Goal: Transaction & Acquisition: Purchase product/service

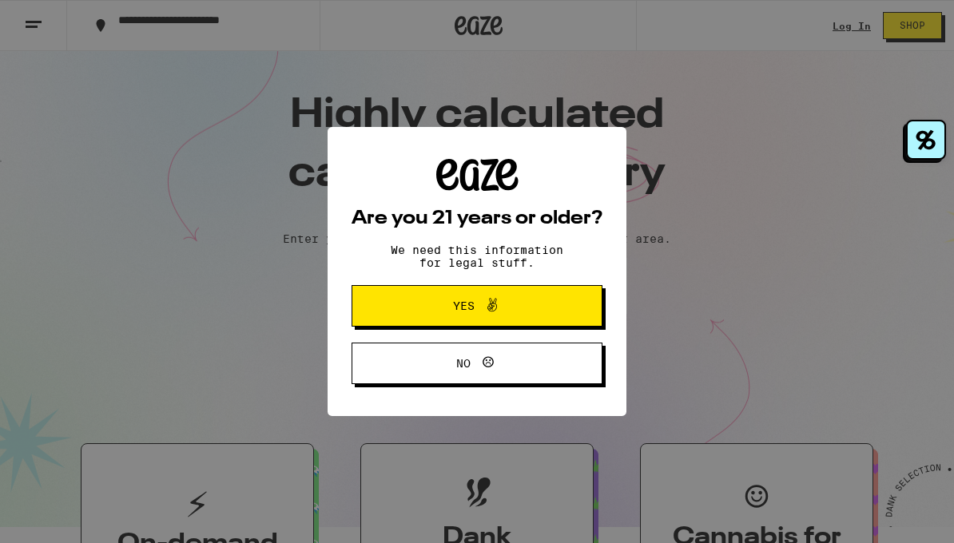
click at [501, 288] on button "Yes" at bounding box center [476, 306] width 251 height 42
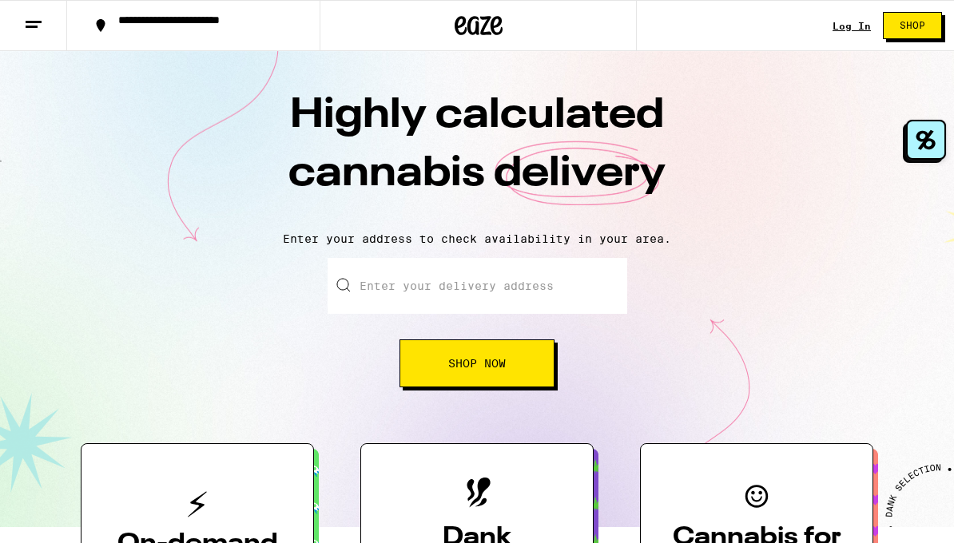
click at [500, 288] on input "Enter your delivery address" at bounding box center [476, 286] width 299 height 56
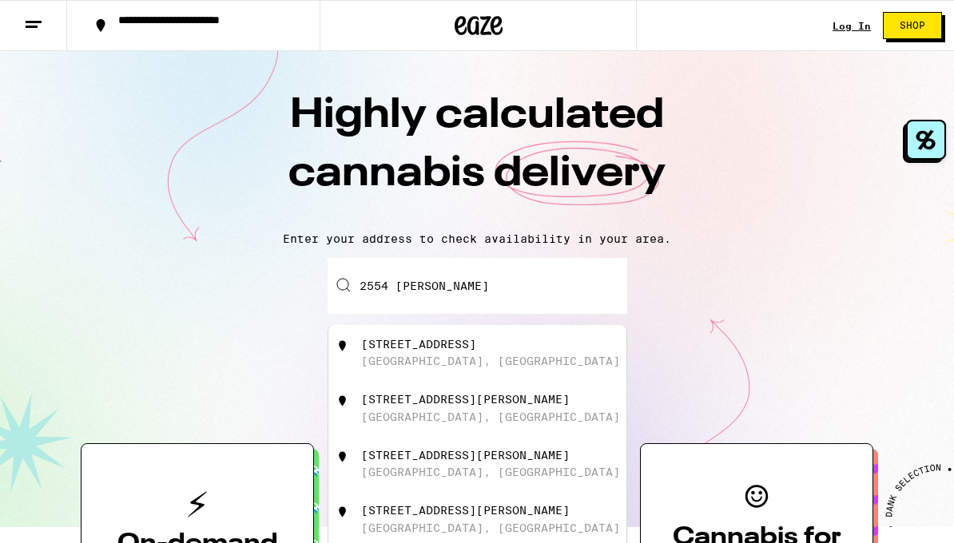
click at [526, 366] on div "[STREET_ADDRESS]" at bounding box center [503, 353] width 285 height 30
type input "[STREET_ADDRESS]"
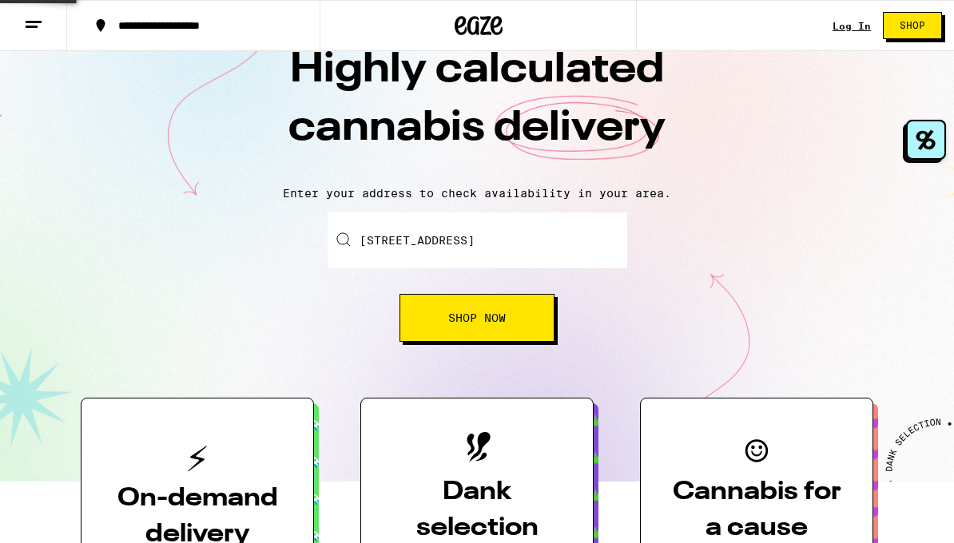
scroll to position [67, 0]
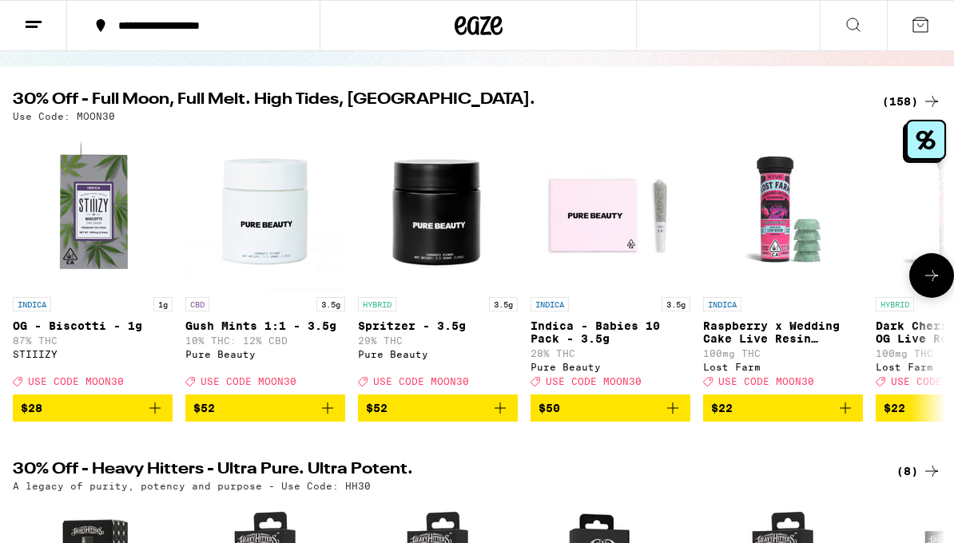
scroll to position [138, 0]
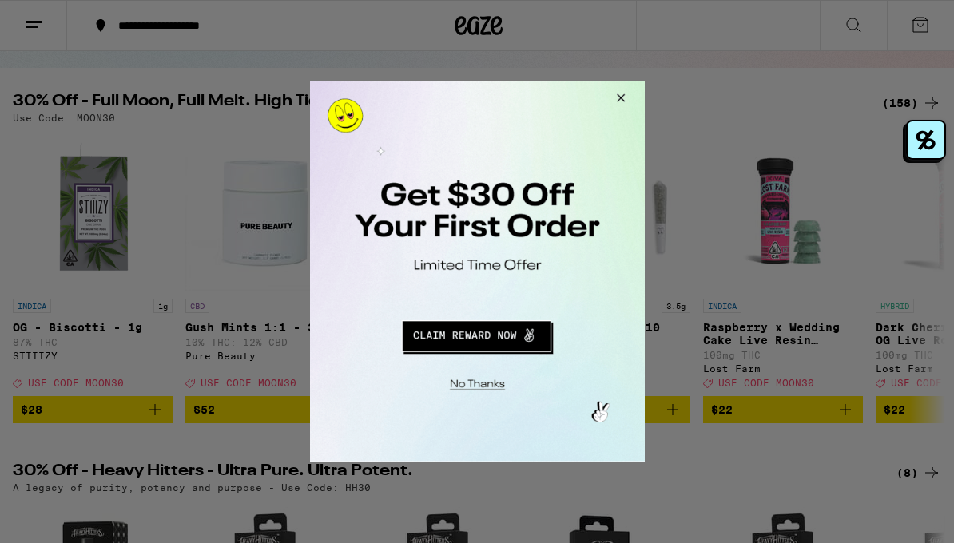
click at [623, 96] on button "Close Modal" at bounding box center [617, 100] width 43 height 38
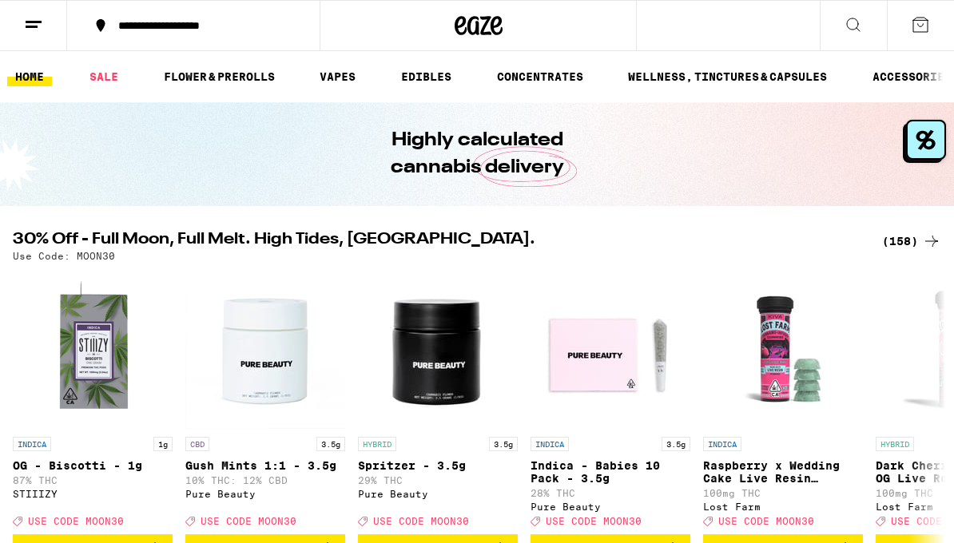
scroll to position [0, 0]
click at [852, 23] on icon at bounding box center [852, 24] width 19 height 19
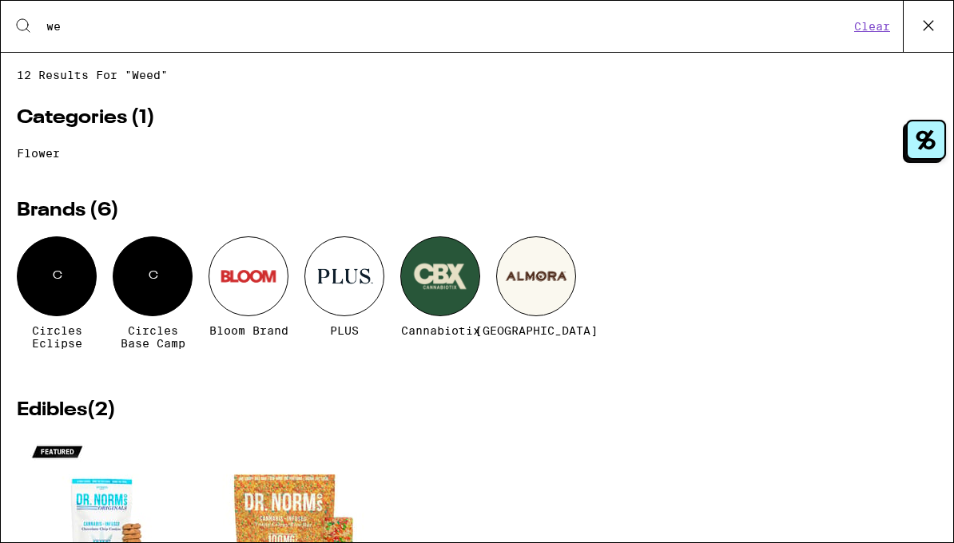
type input "w"
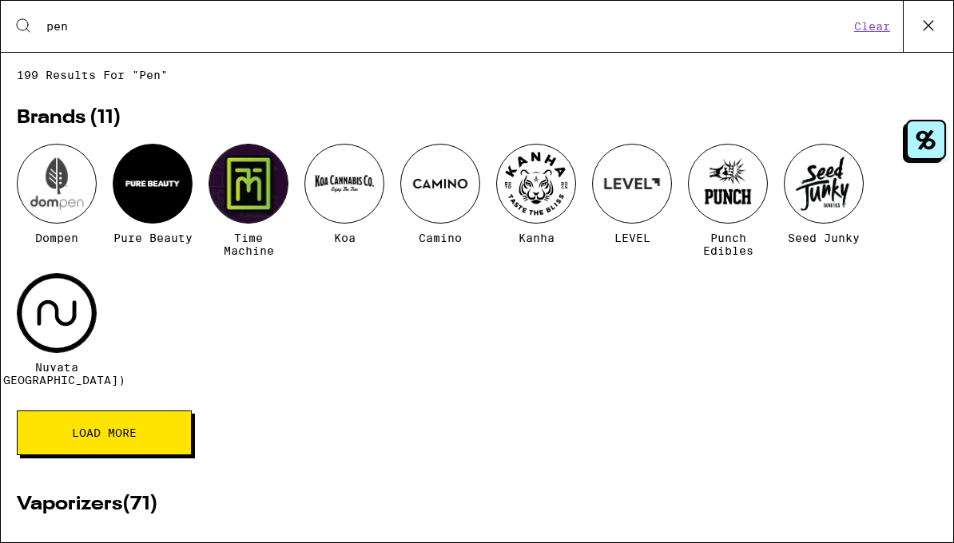
type input "pen"
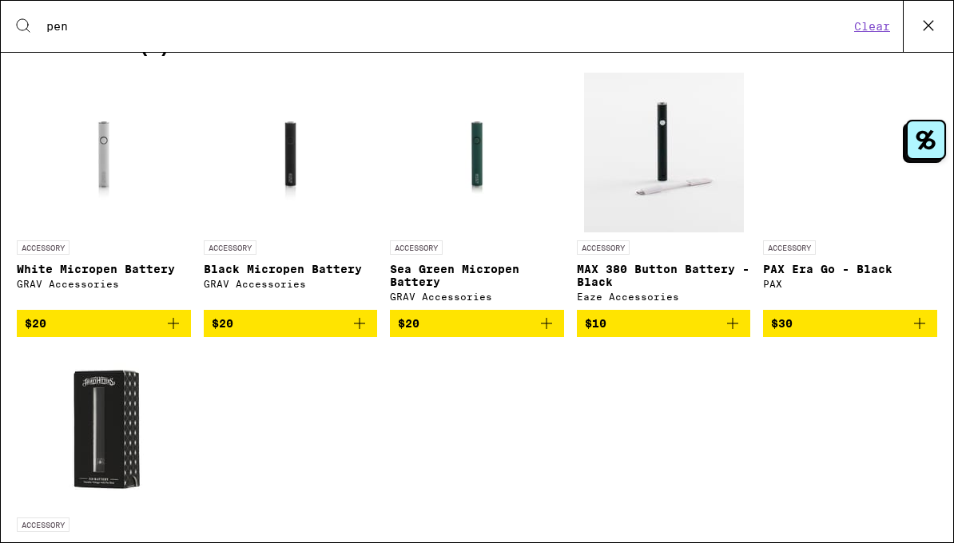
scroll to position [4093, 0]
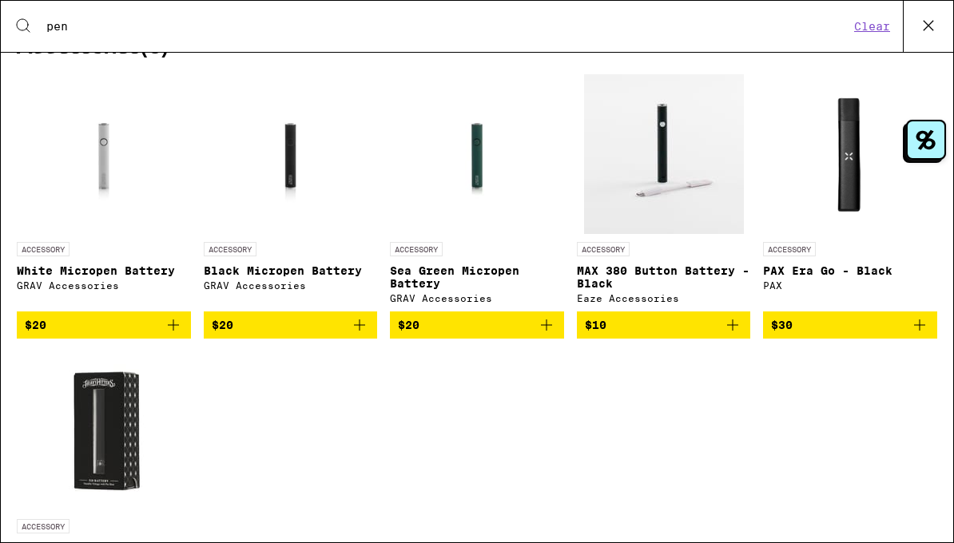
click at [643, 234] on img "Open page for MAX 380 Button Battery - Black from Eaze Accessories" at bounding box center [664, 154] width 160 height 160
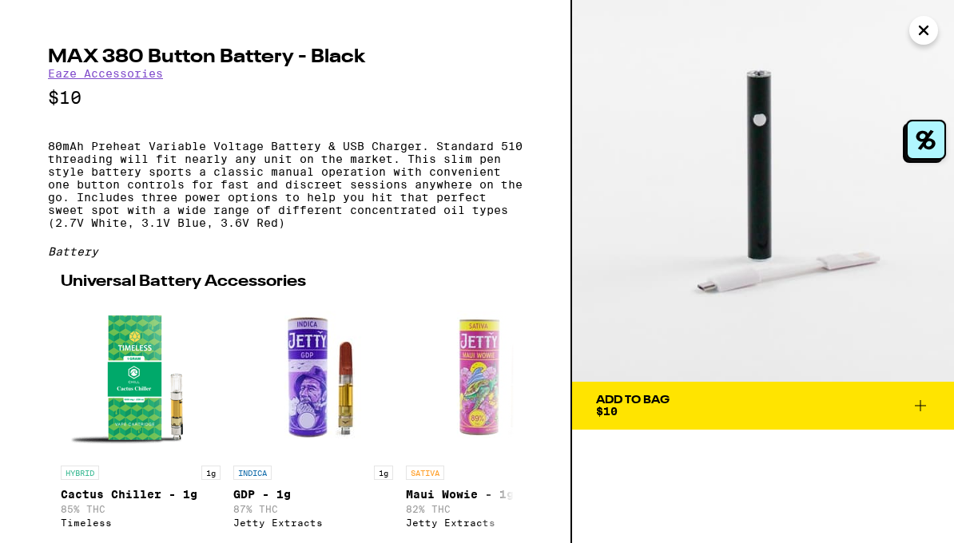
click at [925, 28] on icon "Close" at bounding box center [923, 30] width 8 height 8
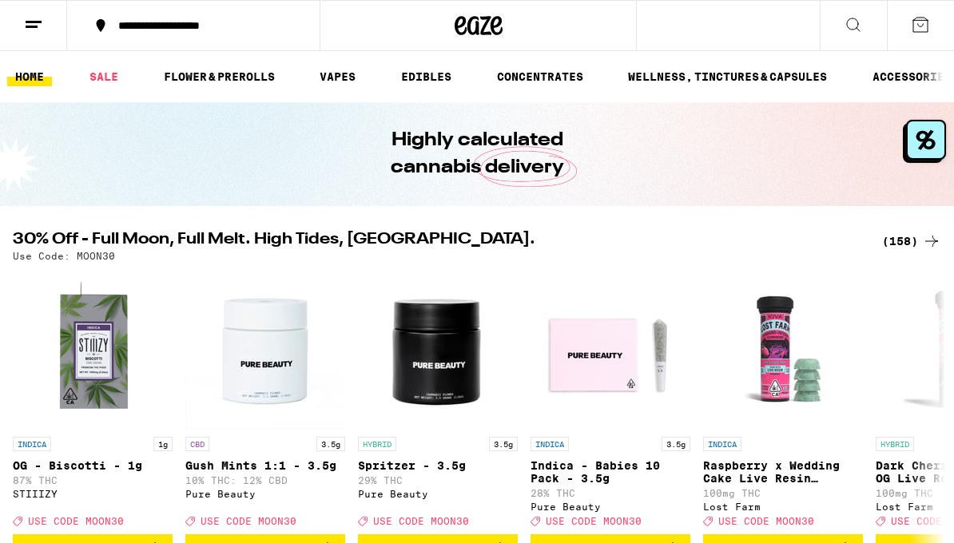
click at [845, 26] on icon at bounding box center [852, 24] width 19 height 19
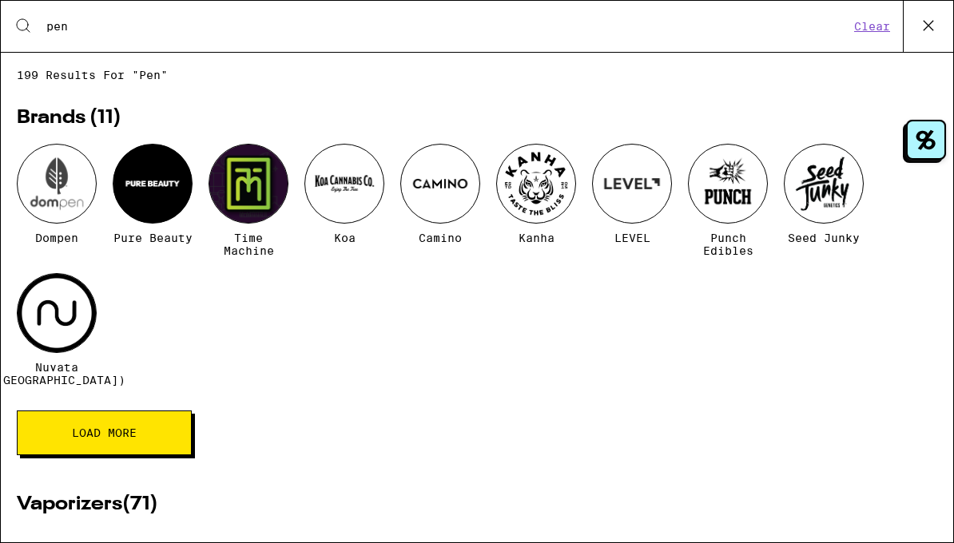
click at [88, 25] on input "pen" at bounding box center [447, 26] width 803 height 14
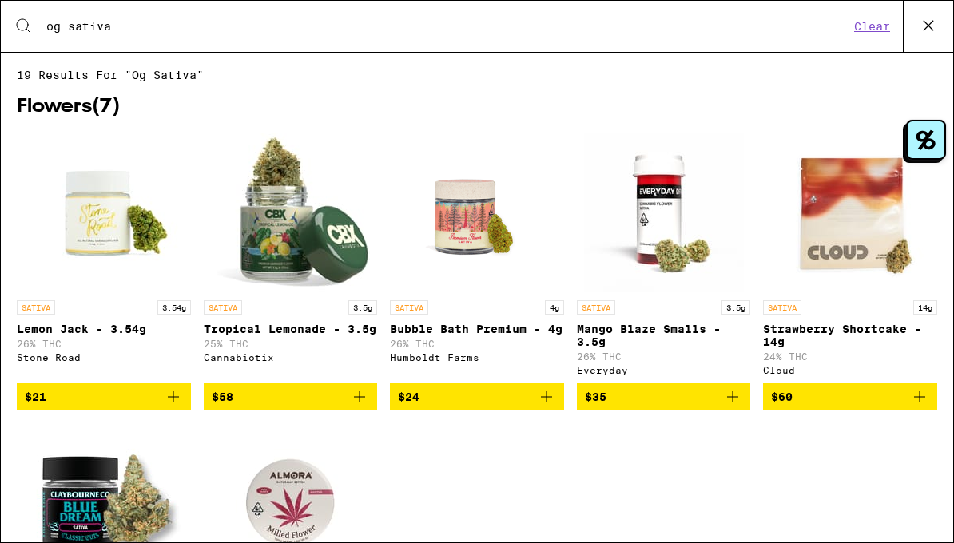
click at [223, 32] on input "og sativa" at bounding box center [447, 26] width 803 height 14
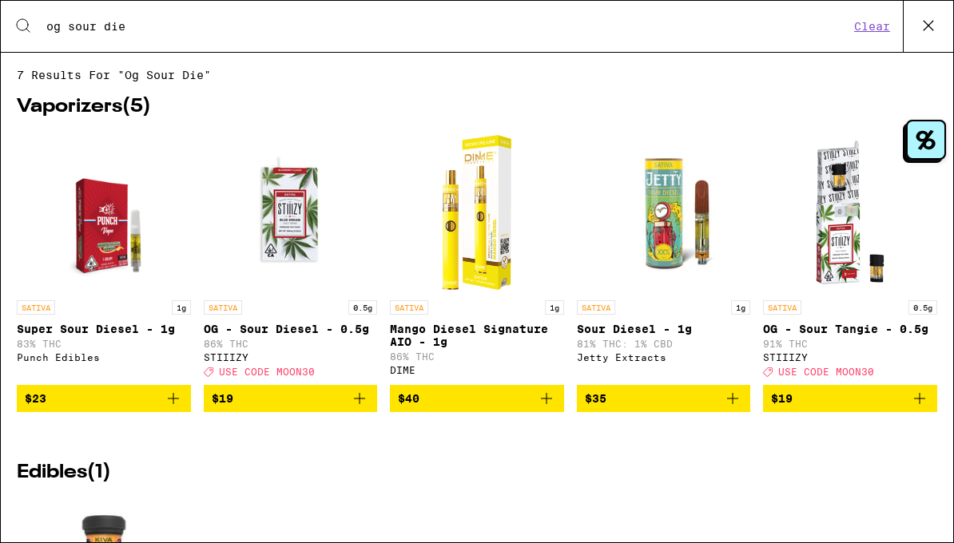
type input "og sour die"
click at [288, 335] on p "OG - Sour Diesel - 0.5g" at bounding box center [291, 329] width 174 height 13
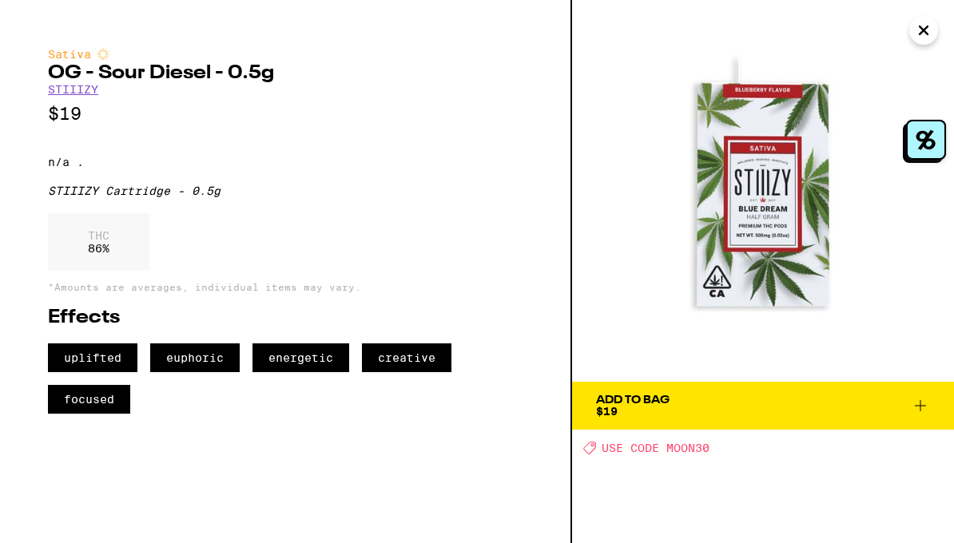
click at [694, 444] on span "USE CODE MOON30" at bounding box center [655, 448] width 108 height 13
copy span "MOON30"
click at [922, 405] on icon at bounding box center [919, 405] width 19 height 19
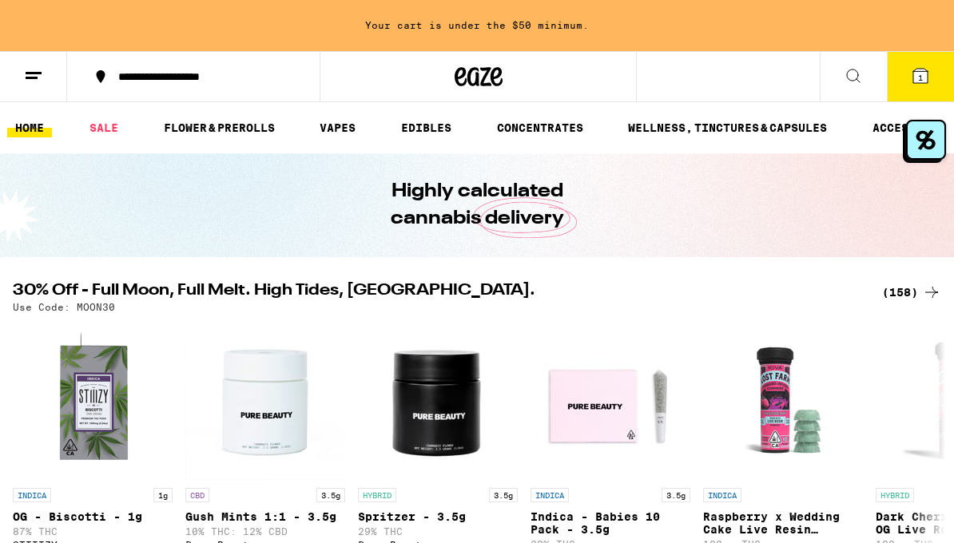
click at [867, 79] on button at bounding box center [852, 77] width 67 height 50
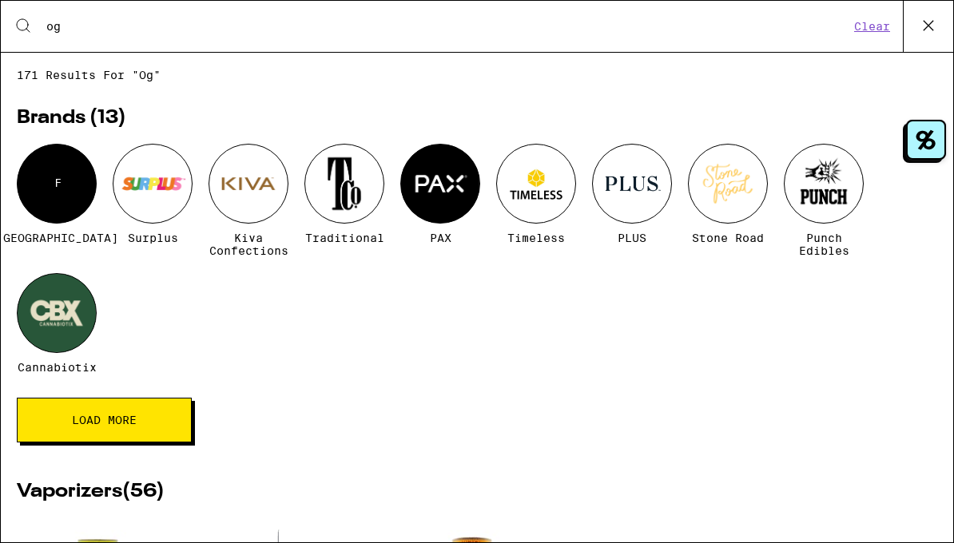
type input "o"
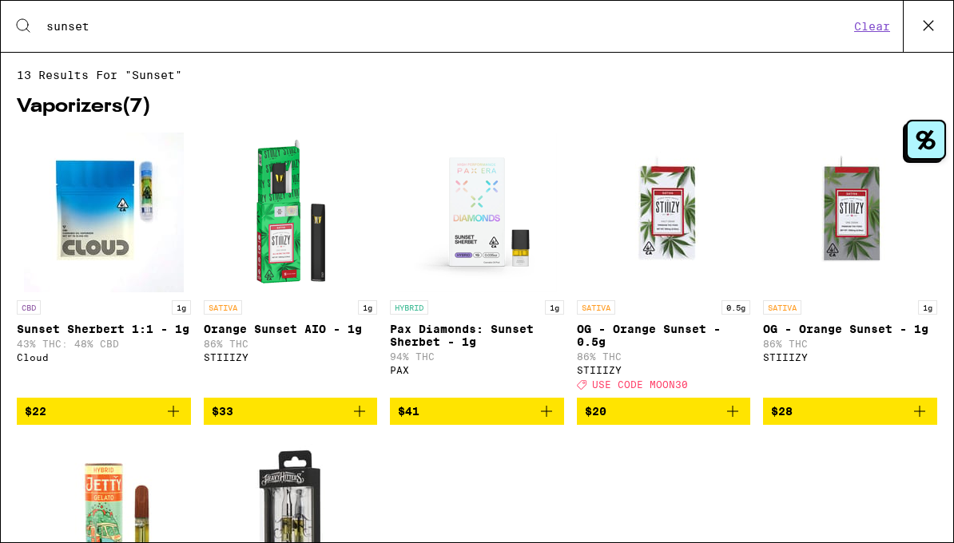
type input "sunset"
click at [656, 247] on img "Open page for OG - Orange Sunset - 0.5g from STIIIZY" at bounding box center [664, 213] width 160 height 160
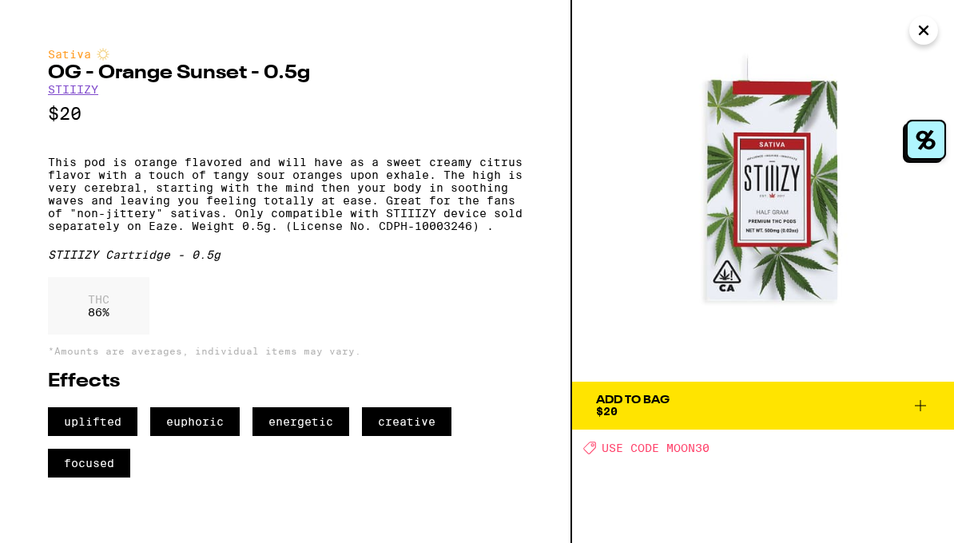
click at [406, 261] on div "STIIIZY Cartridge - 0.5g" at bounding box center [285, 254] width 474 height 13
click at [636, 407] on div "Add To Bag $20" at bounding box center [632, 406] width 73 height 22
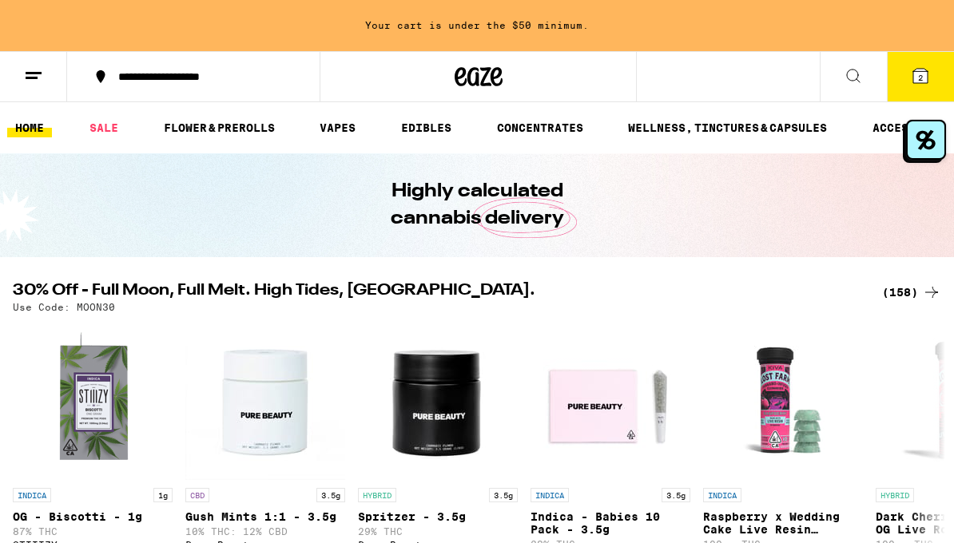
click at [919, 69] on icon at bounding box center [920, 76] width 14 height 14
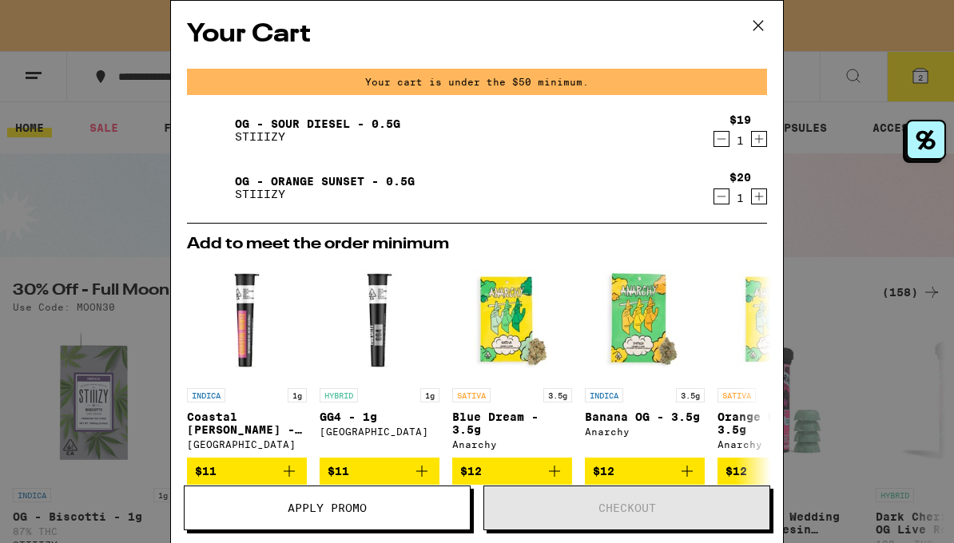
click at [248, 182] on link "OG - Orange Sunset - 0.5g" at bounding box center [325, 181] width 180 height 13
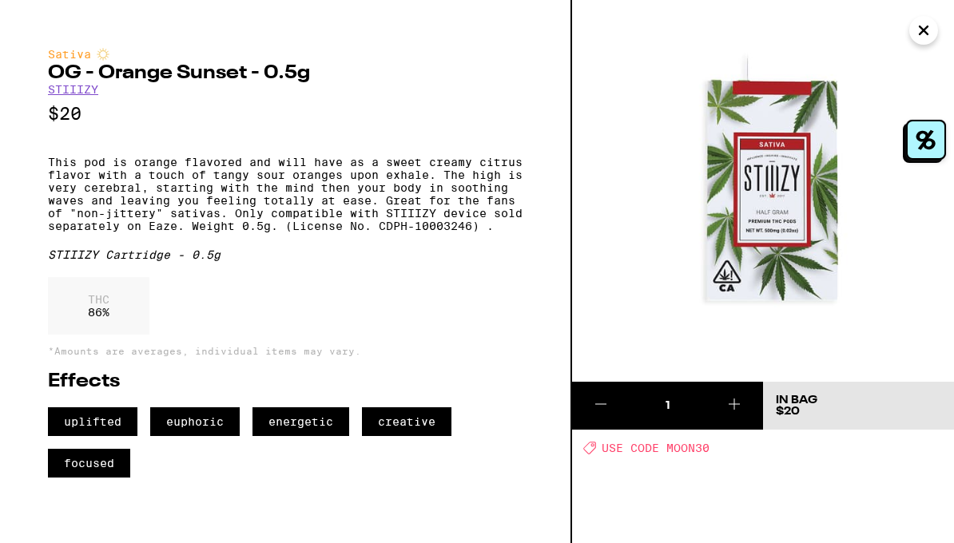
click at [471, 231] on p "This pod is orange flavored and will have as a sweet creamy citrus flavor with …" at bounding box center [285, 194] width 474 height 77
copy p "STIIIZY"
click at [921, 26] on icon "Close" at bounding box center [923, 30] width 19 height 24
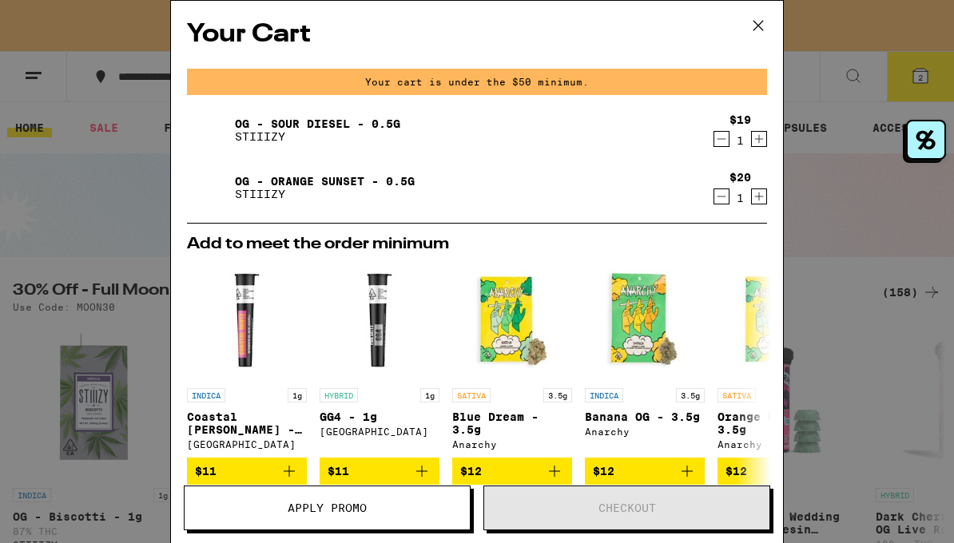
click at [760, 27] on icon at bounding box center [758, 26] width 10 height 10
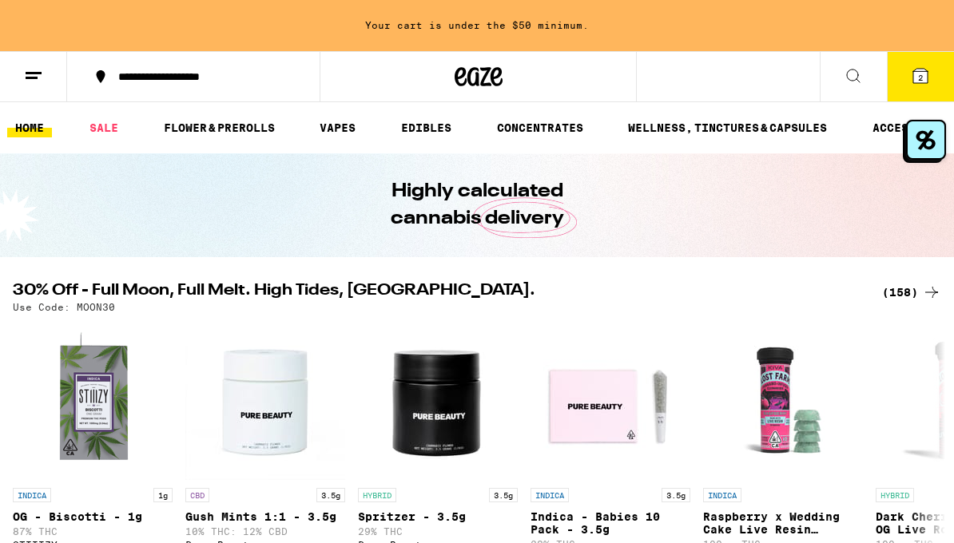
click at [907, 78] on button "2" at bounding box center [919, 77] width 67 height 50
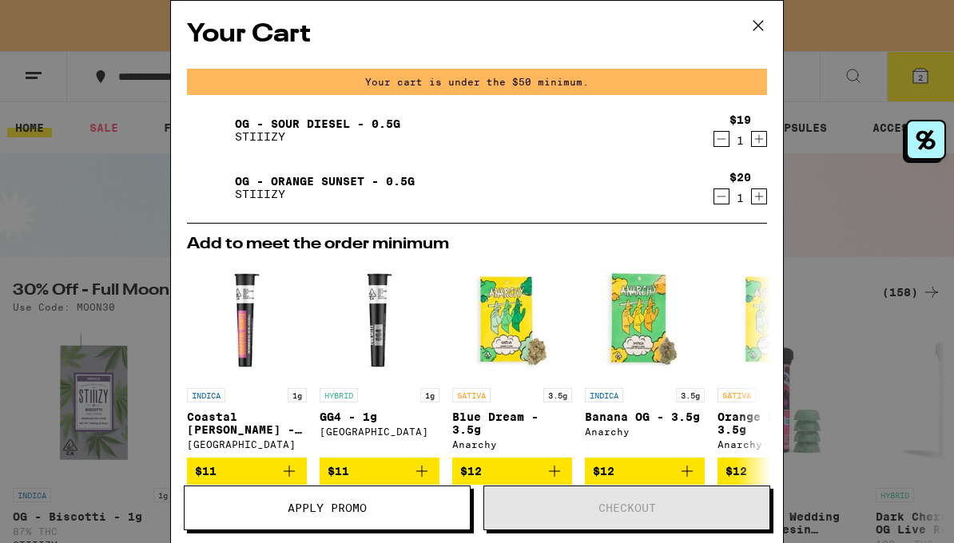
click at [361, 121] on link "OG - Sour Diesel - 0.5g" at bounding box center [317, 123] width 165 height 13
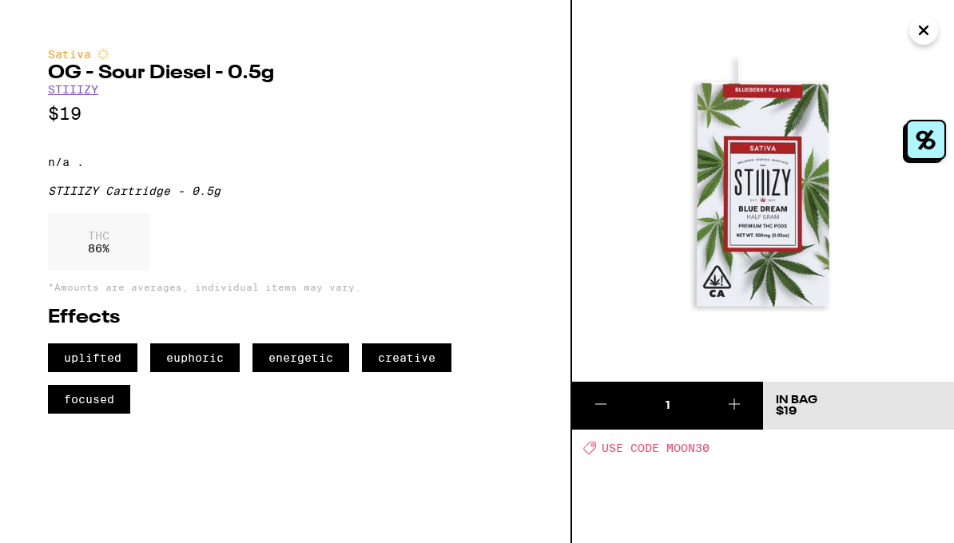
click at [925, 26] on icon "Close" at bounding box center [923, 30] width 19 height 24
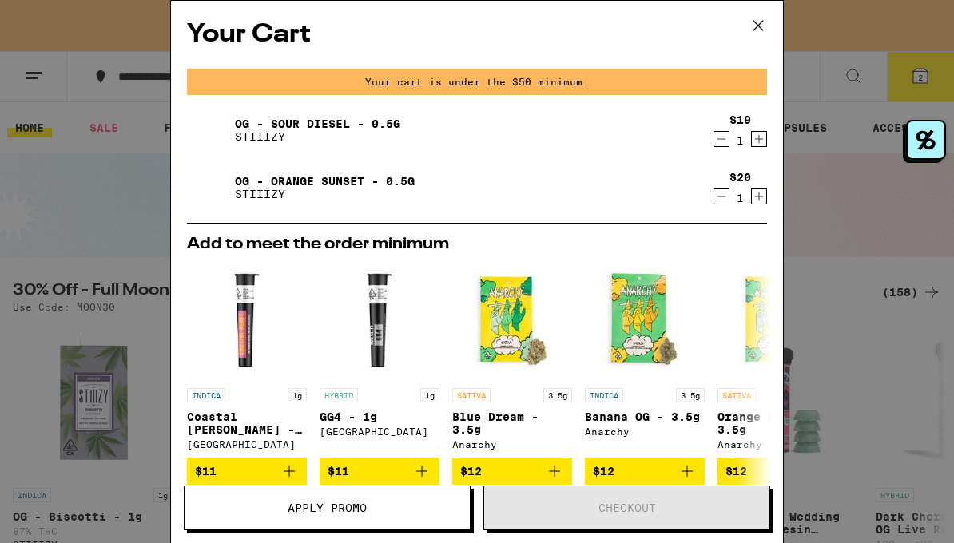
click at [762, 15] on icon at bounding box center [758, 26] width 24 height 24
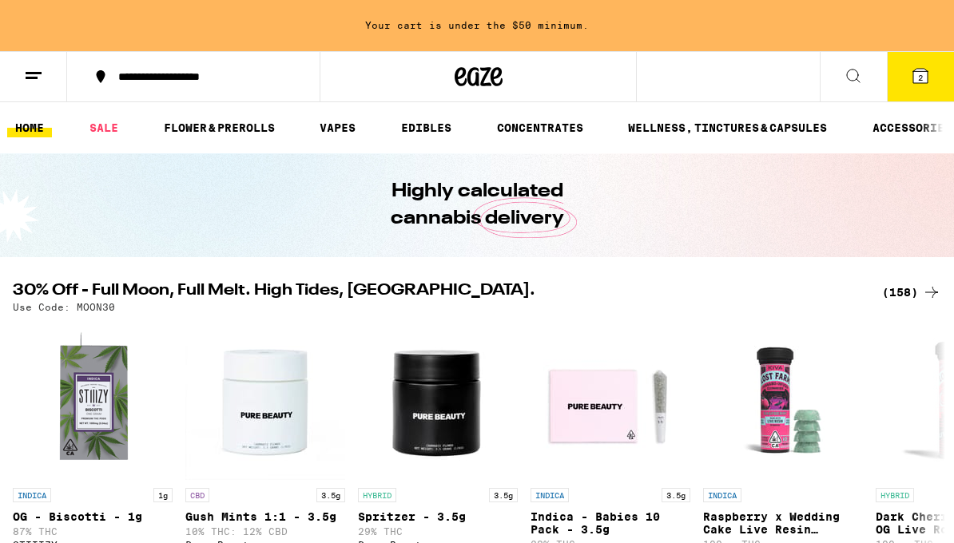
click at [846, 73] on icon at bounding box center [852, 75] width 19 height 19
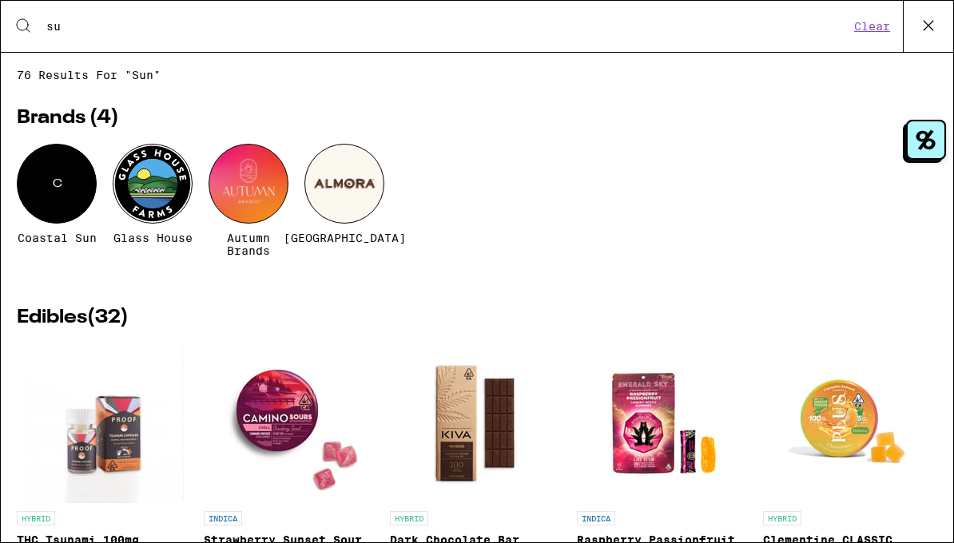
type input "s"
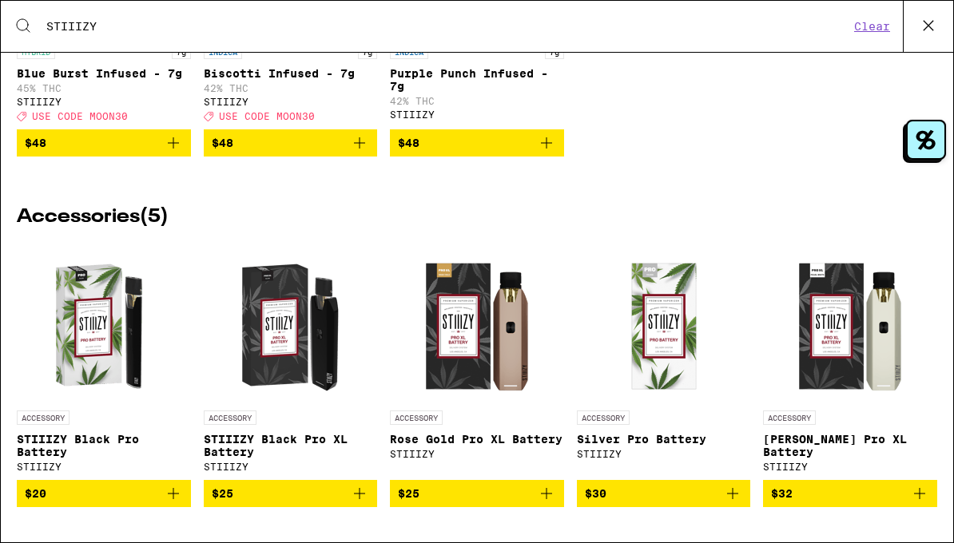
type input "STIIIZY"
click at [111, 346] on img "Open page for STIIIZY Black Pro Battery from STIIIZY" at bounding box center [104, 323] width 160 height 160
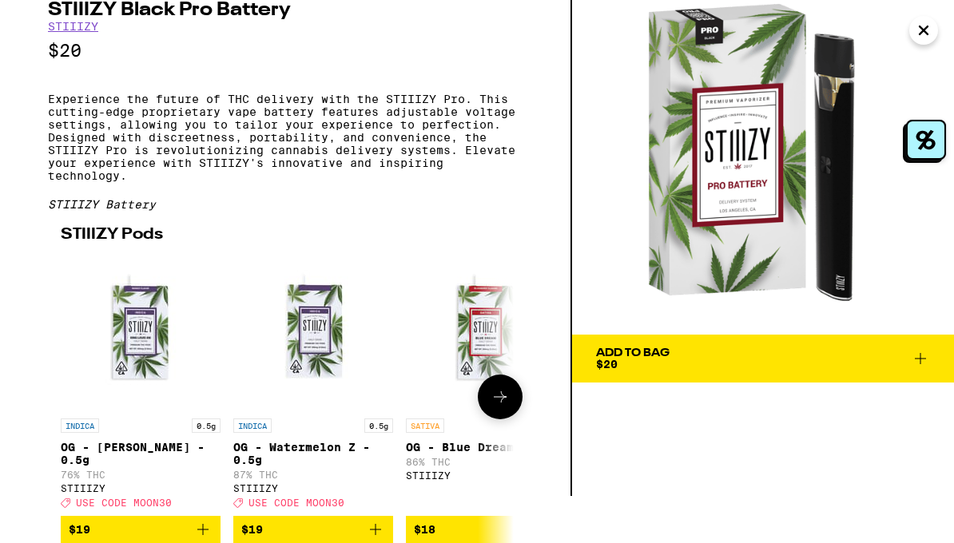
scroll to position [75, 0]
click at [659, 347] on div "Add To Bag $20" at bounding box center [632, 358] width 73 height 22
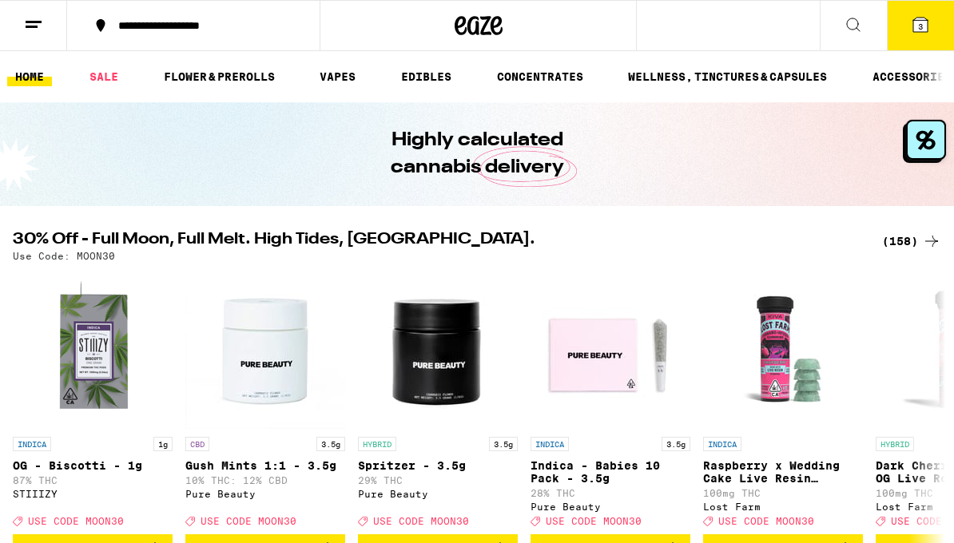
click at [928, 22] on icon at bounding box center [919, 24] width 19 height 19
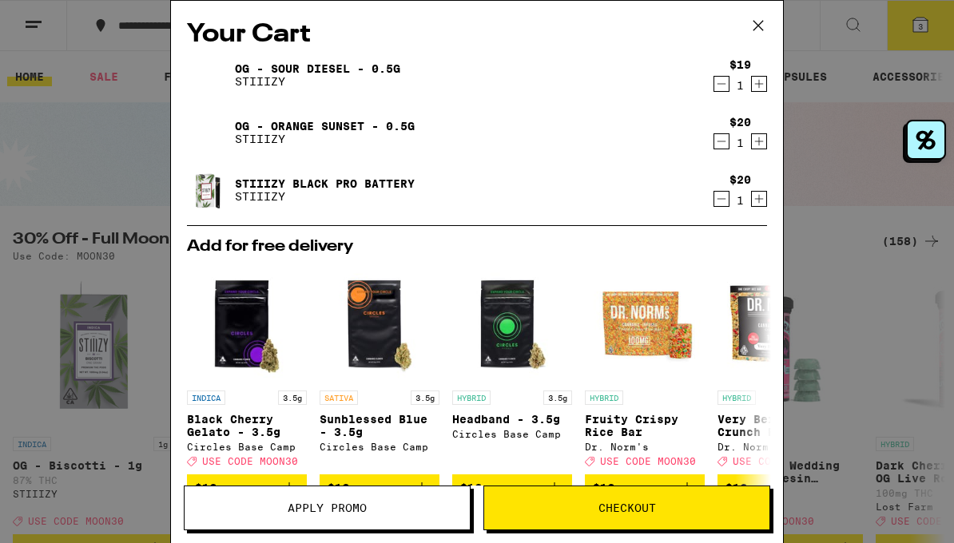
click at [393, 507] on span "Apply Promo" at bounding box center [326, 507] width 285 height 11
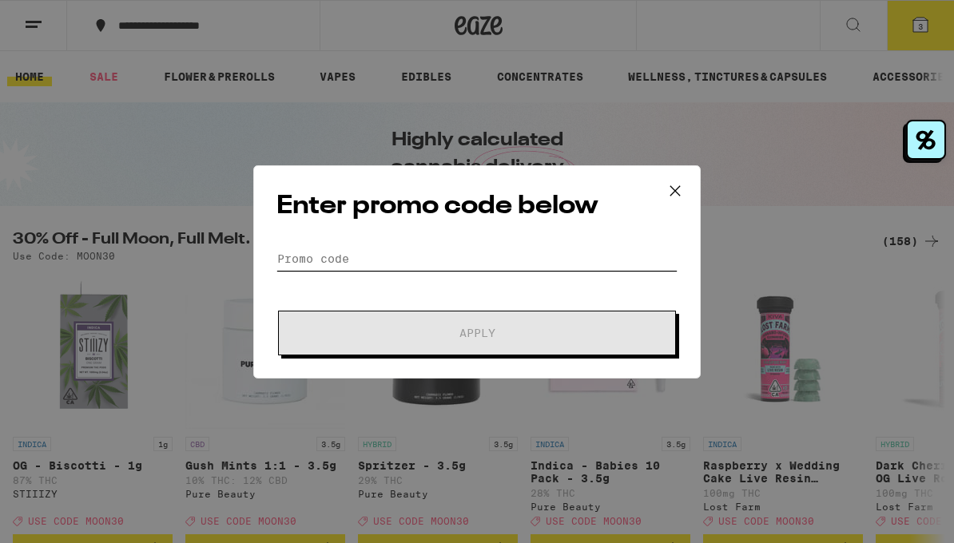
click at [425, 257] on input "Promo Code" at bounding box center [476, 259] width 401 height 24
paste input "STIIIZY"
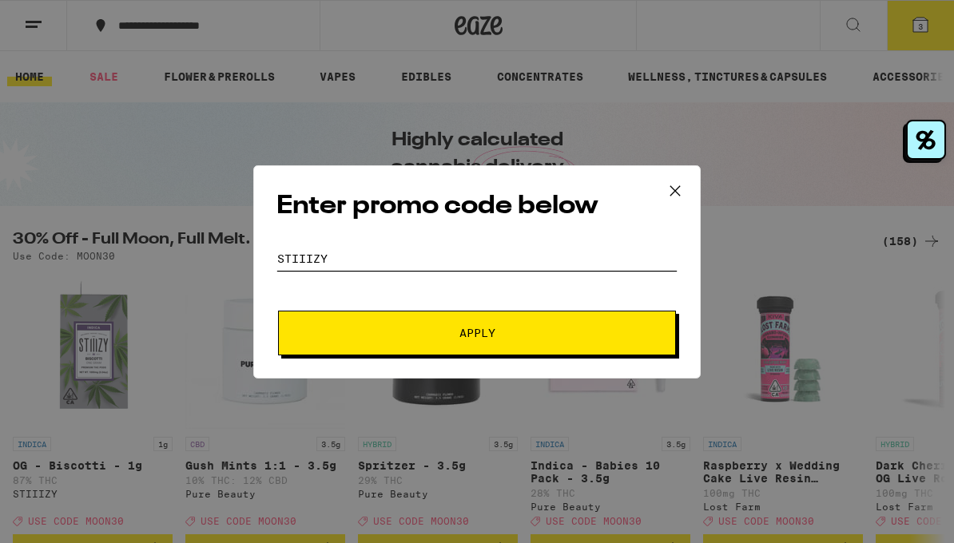
click at [389, 264] on input "STIIIZY" at bounding box center [476, 259] width 401 height 24
type input "MOON30"
click at [389, 332] on span "Apply" at bounding box center [477, 332] width 288 height 11
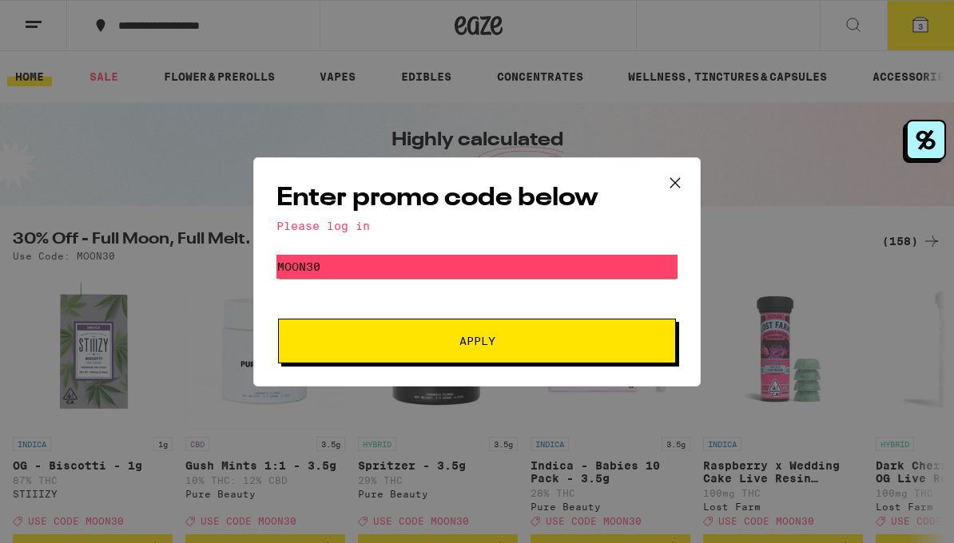
click at [680, 180] on icon at bounding box center [675, 183] width 24 height 24
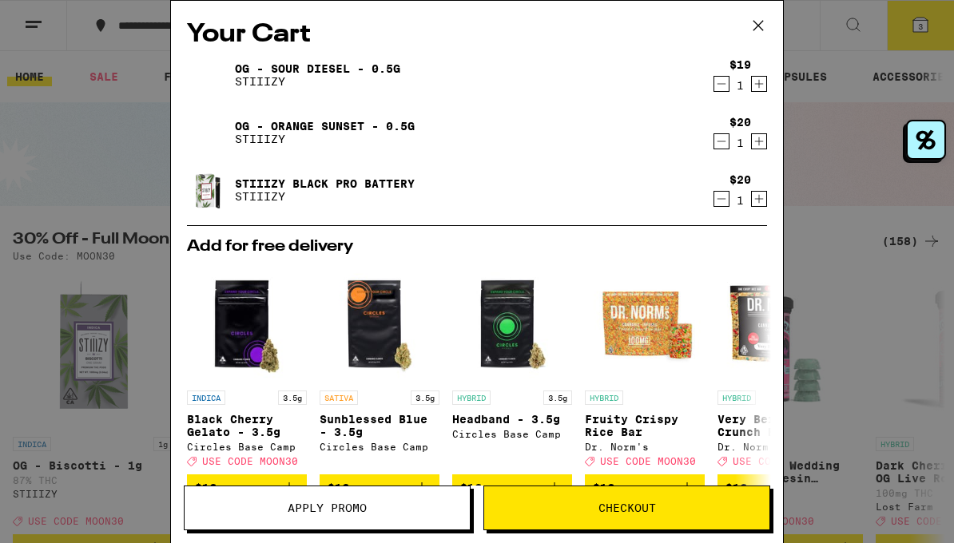
click at [608, 510] on span "Checkout" at bounding box center [627, 507] width 58 height 11
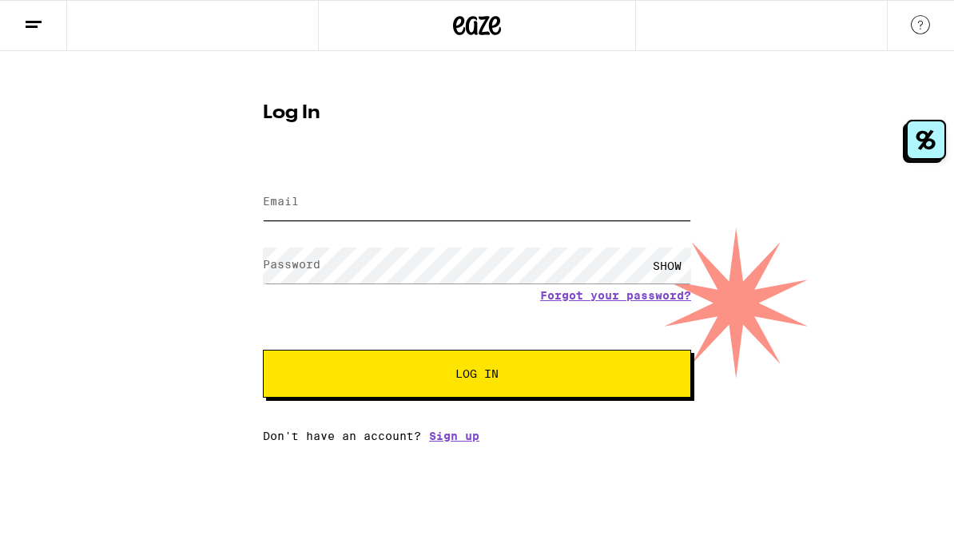
type input "[EMAIL_ADDRESS][DOMAIN_NAME]"
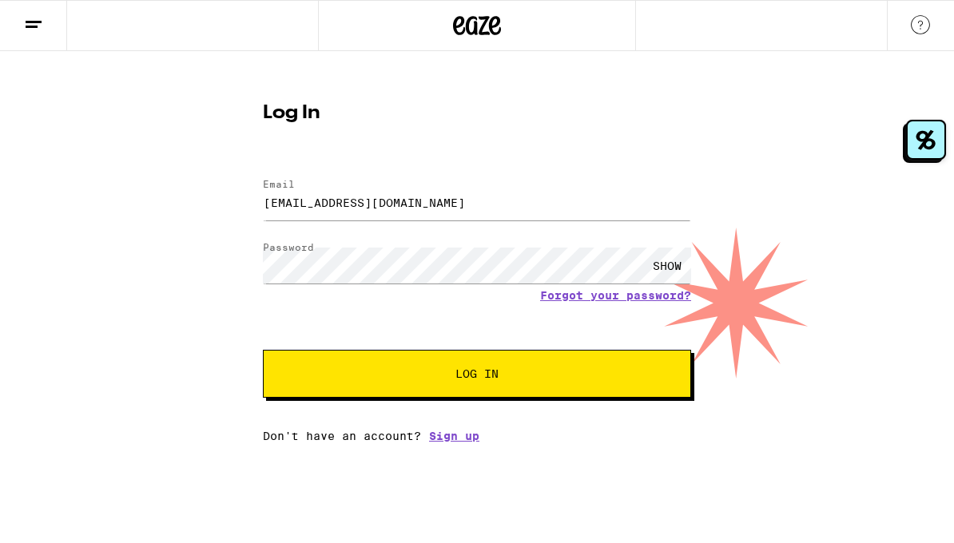
click at [470, 383] on button "Log In" at bounding box center [477, 374] width 428 height 48
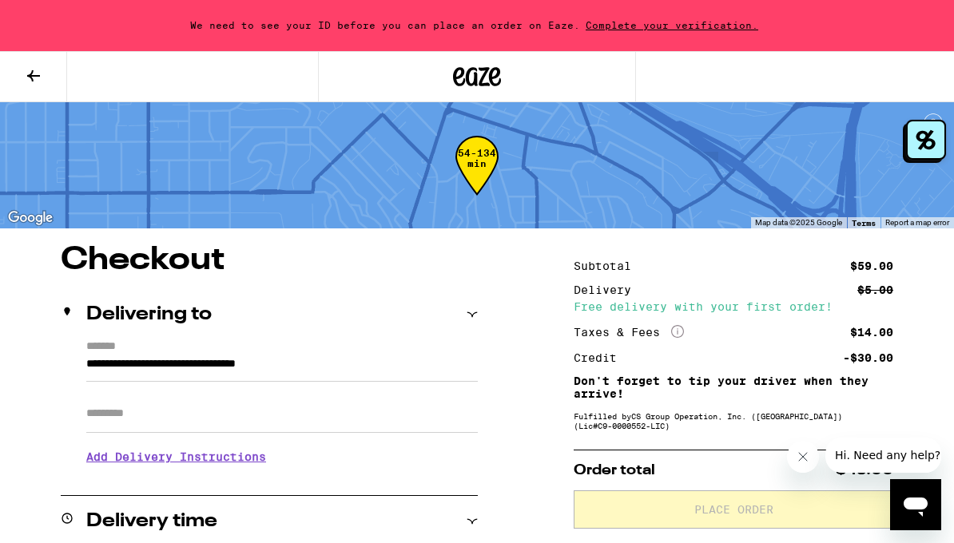
click at [470, 73] on icon at bounding box center [477, 76] width 48 height 29
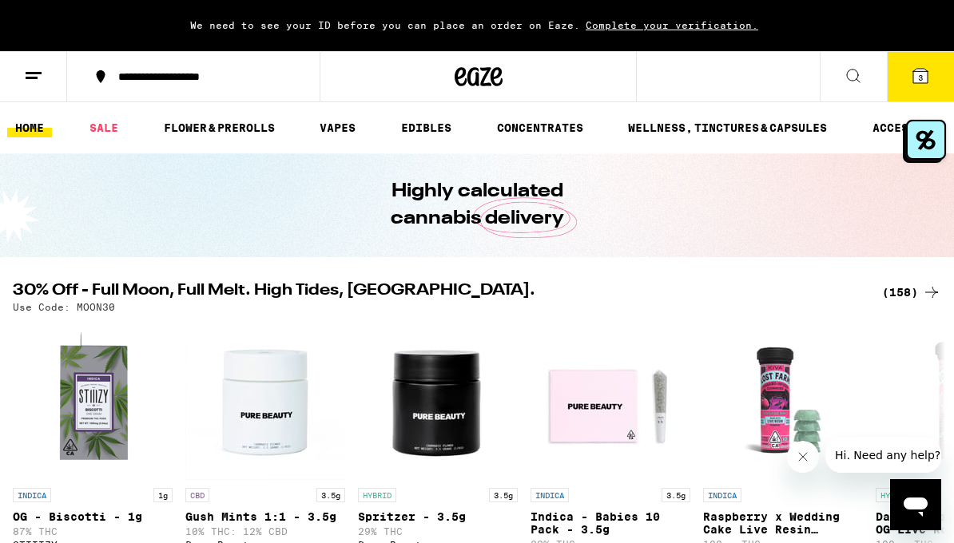
click at [915, 69] on icon at bounding box center [920, 76] width 14 height 14
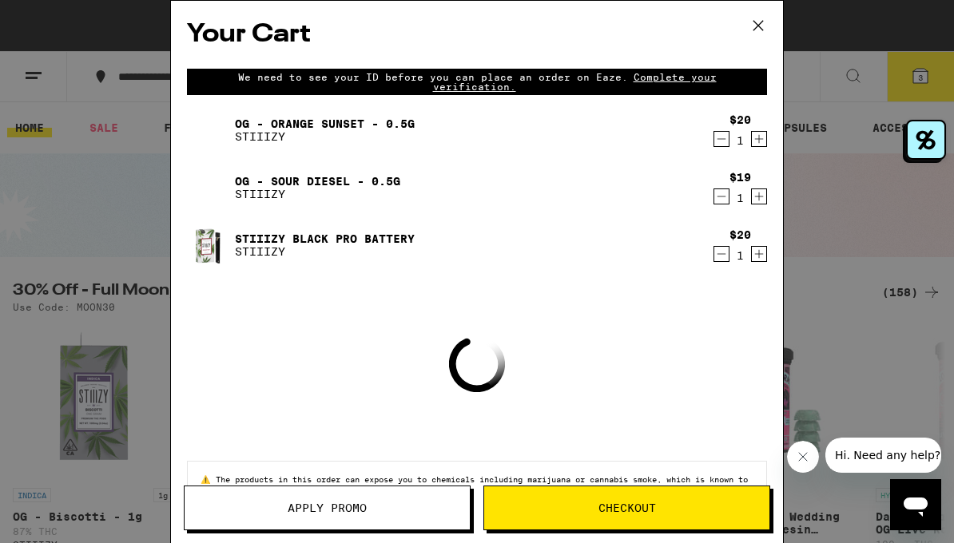
click at [284, 513] on span "Apply Promo" at bounding box center [326, 507] width 285 height 11
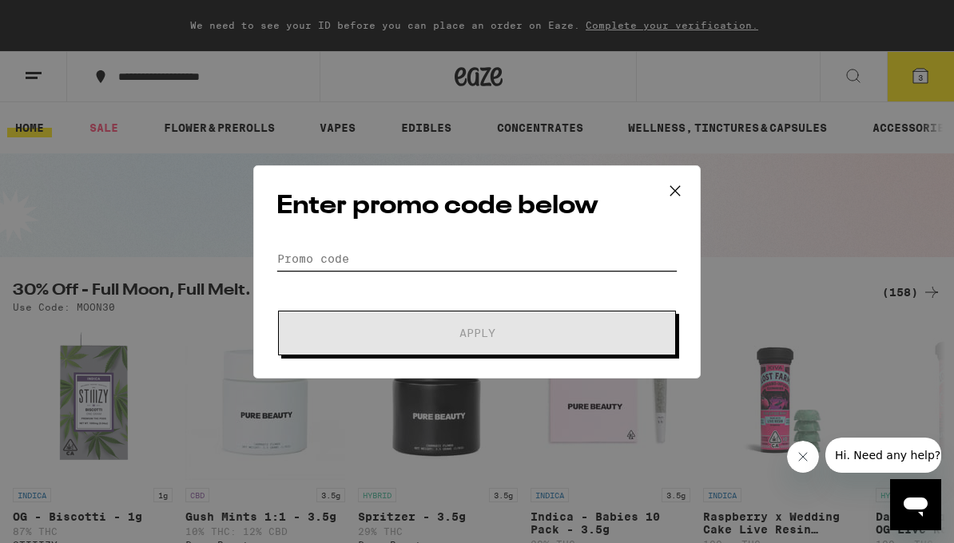
click at [369, 252] on input "Promo Code" at bounding box center [476, 259] width 401 height 24
paste input "STIIIZY"
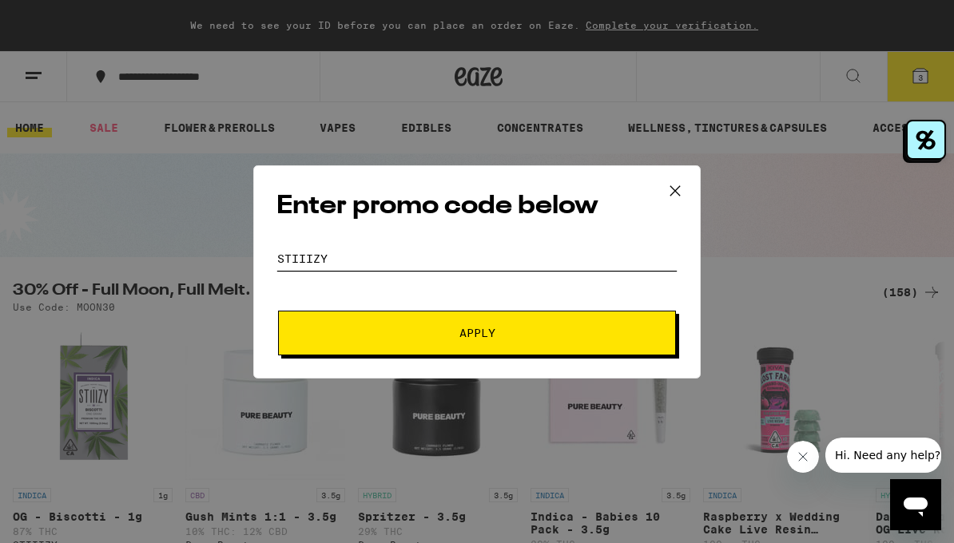
click at [362, 260] on input "STIIIZY" at bounding box center [476, 259] width 401 height 24
type input "MOON30"
click at [399, 332] on span "Apply" at bounding box center [477, 332] width 288 height 11
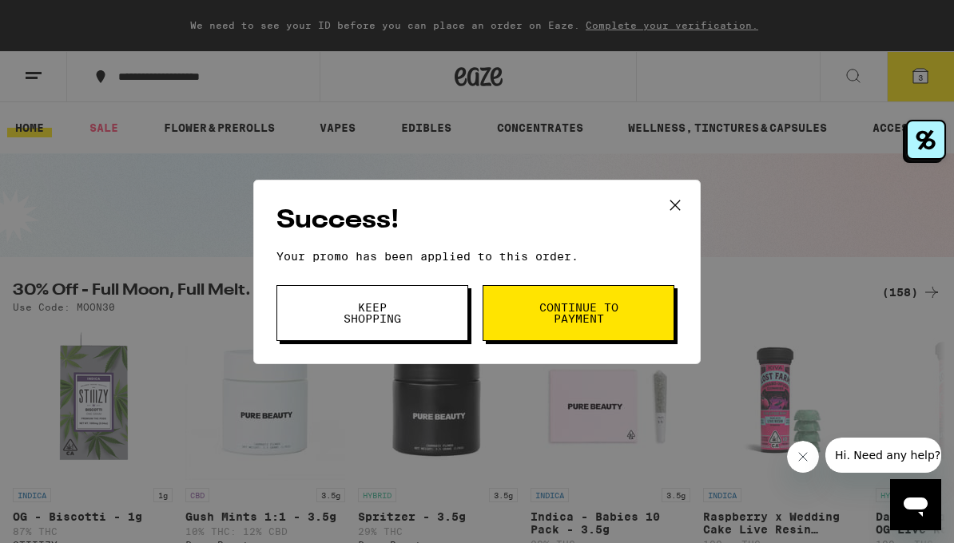
click at [613, 309] on span "Continue to payment" at bounding box center [577, 313] width 81 height 22
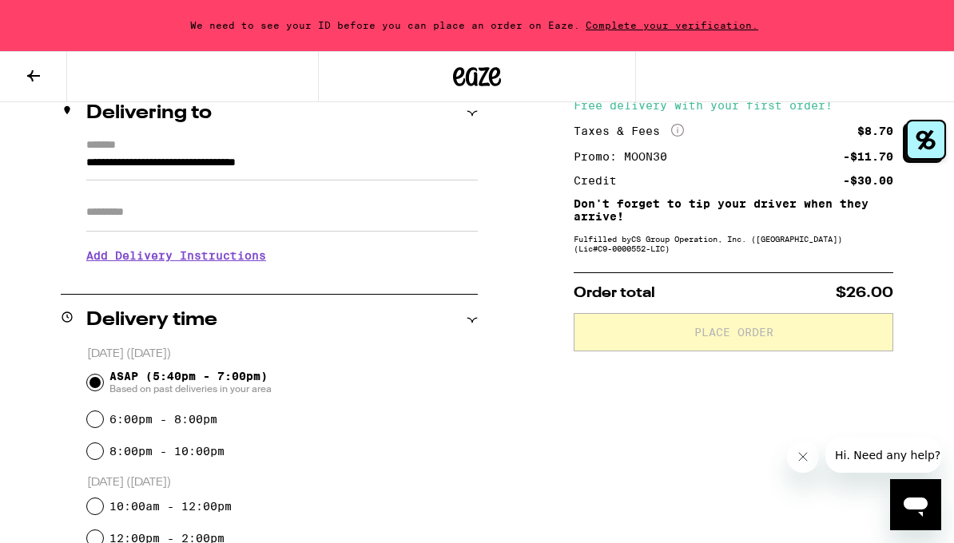
scroll to position [233, 0]
